Goal: Task Accomplishment & Management: Use online tool/utility

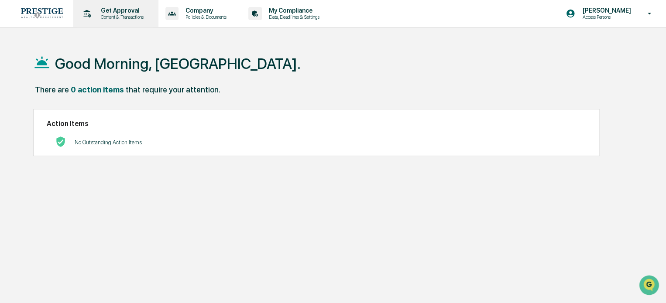
click at [137, 17] on p "Content & Transactions" at bounding box center [121, 17] width 54 height 6
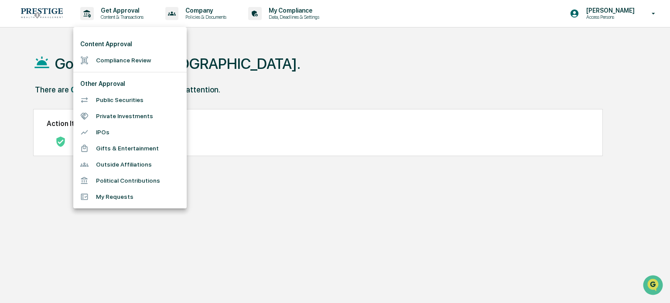
click at [124, 60] on li "Compliance Review" at bounding box center [129, 60] width 113 height 16
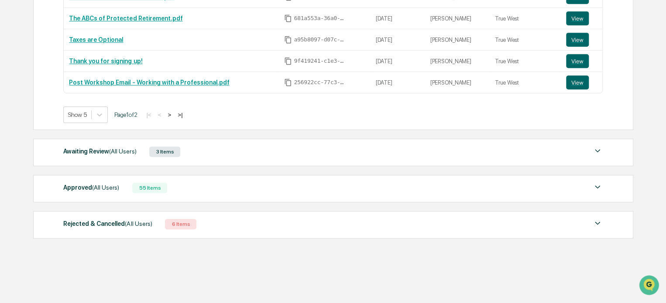
click at [183, 152] on div "Awaiting Review (All Users) 3 Items" at bounding box center [332, 152] width 539 height 12
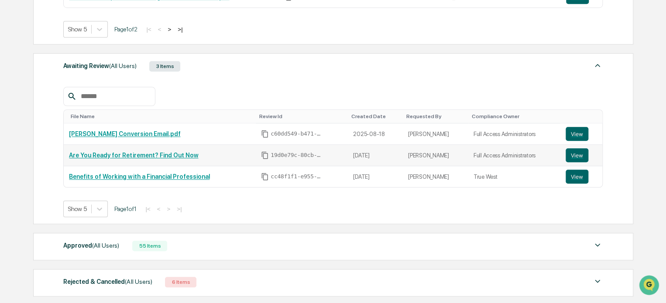
scroll to position [302, 0]
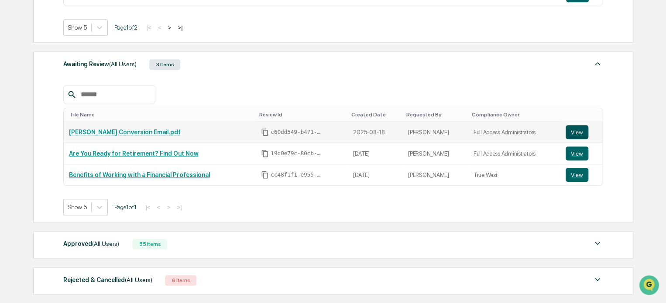
click at [578, 132] on button "View" at bounding box center [576, 132] width 23 height 14
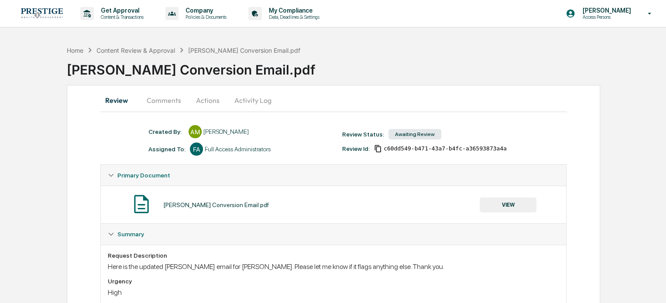
click at [198, 96] on button "Actions" at bounding box center [207, 100] width 39 height 21
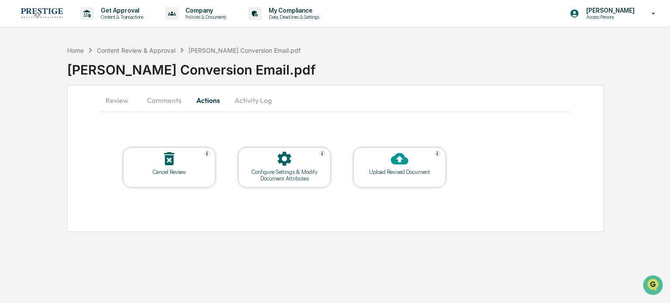
click at [390, 169] on div "Upload Revised Document" at bounding box center [399, 172] width 79 height 7
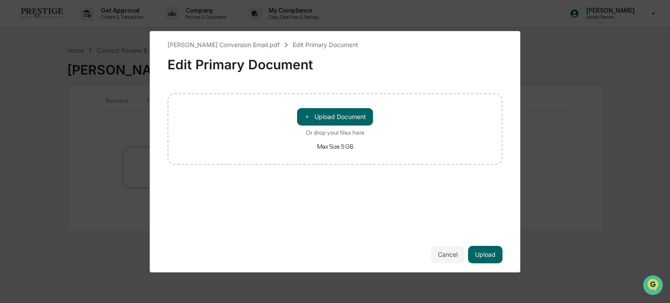
click at [353, 106] on div "＋ Upload Document Or drop your files here Max Size 5 GB" at bounding box center [335, 129] width 335 height 72
click at [351, 116] on button "＋ Upload Document" at bounding box center [335, 116] width 76 height 17
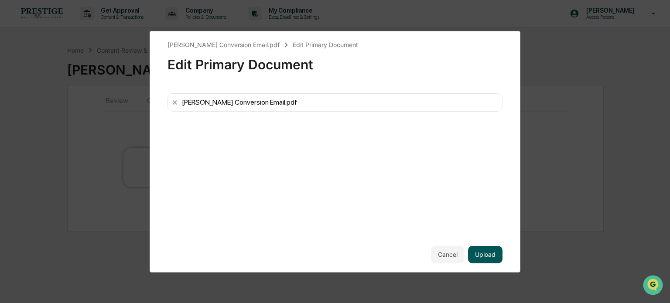
click at [493, 253] on button "Upload" at bounding box center [485, 254] width 34 height 17
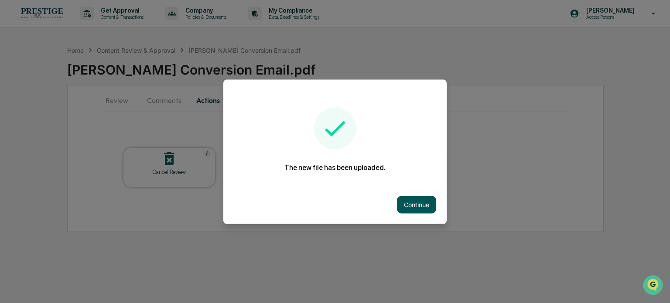
click at [418, 204] on button "Continue" at bounding box center [416, 204] width 39 height 17
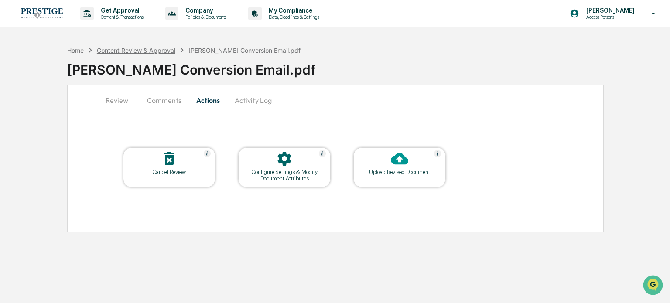
click at [155, 49] on div "Content Review & Approval" at bounding box center [136, 50] width 79 height 7
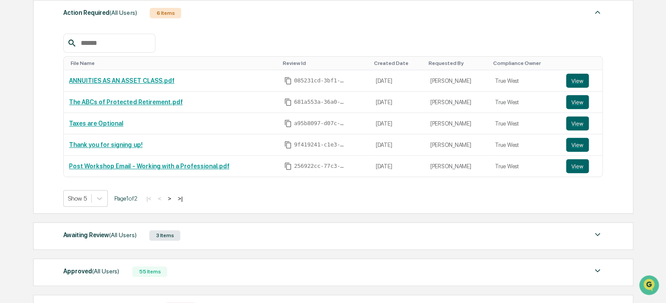
scroll to position [215, 0]
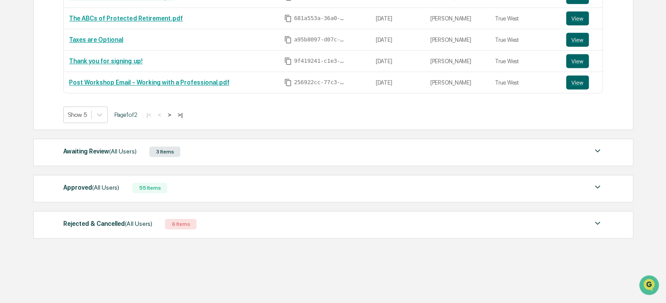
click at [152, 181] on div "Approved (All Users) 55 Items File Name Review Id Created Date Requested By Com…" at bounding box center [333, 188] width 600 height 27
click at [187, 193] on div "Approved (All Users) 55 Items" at bounding box center [332, 188] width 539 height 12
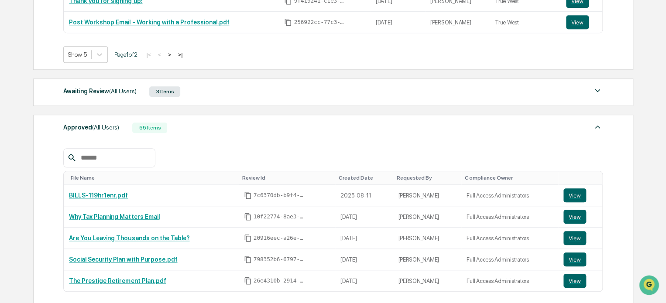
scroll to position [302, 0]
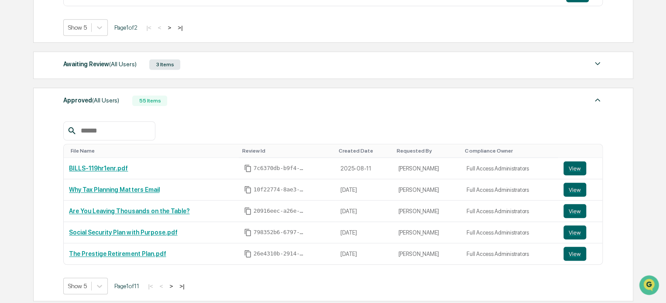
click at [173, 283] on button ">" at bounding box center [171, 286] width 9 height 7
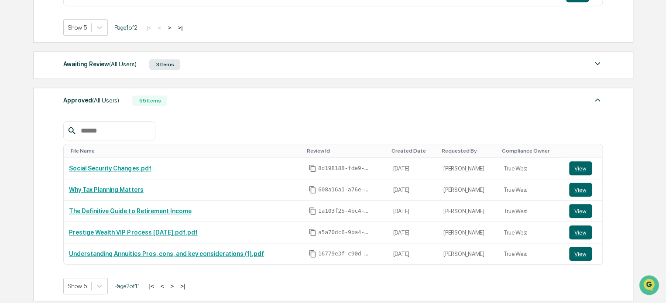
click at [173, 283] on button ">" at bounding box center [172, 286] width 9 height 7
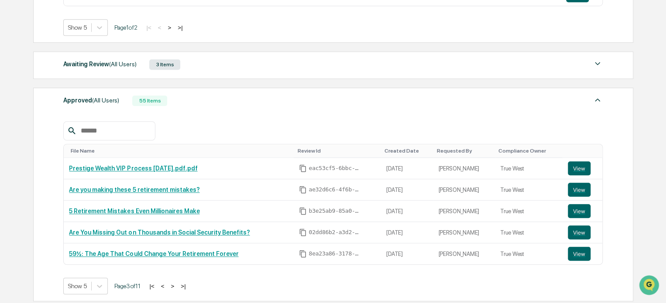
click at [173, 283] on button ">" at bounding box center [172, 286] width 9 height 7
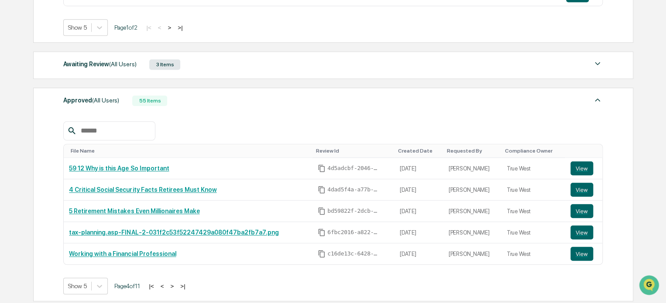
click at [173, 283] on button ">" at bounding box center [172, 286] width 9 height 7
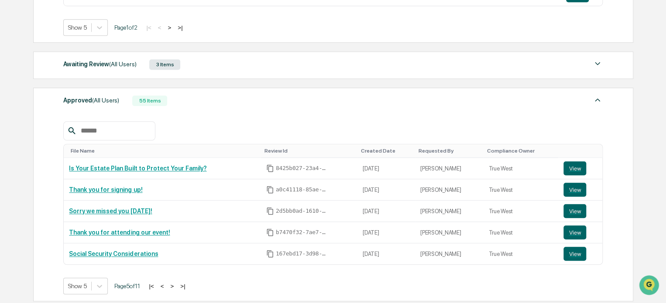
click at [161, 284] on div "|< < > >|" at bounding box center [166, 286] width 41 height 7
click at [163, 284] on button "<" at bounding box center [162, 286] width 9 height 7
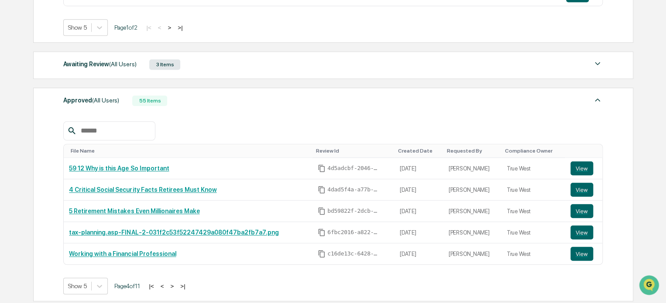
click at [172, 284] on button ">" at bounding box center [172, 286] width 9 height 7
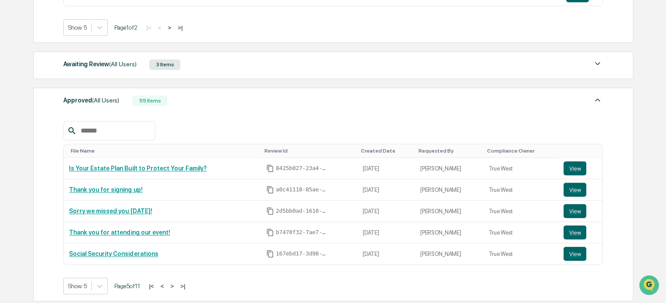
click at [174, 284] on button ">" at bounding box center [172, 286] width 9 height 7
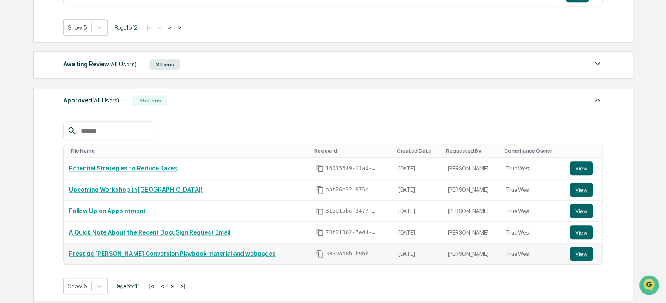
scroll to position [346, 0]
